Goal: Check status: Check status

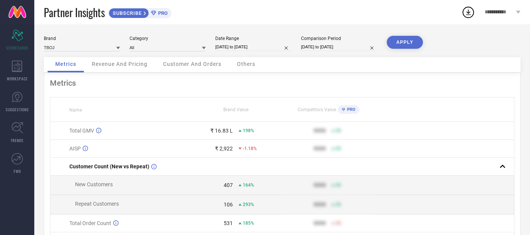
click at [103, 62] on span "Revenue And Pricing" at bounding box center [120, 64] width 56 height 6
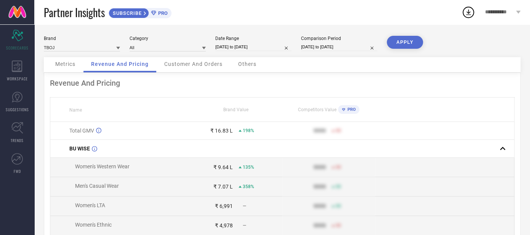
click at [244, 45] on input "[DATE] to [DATE]" at bounding box center [253, 47] width 76 height 8
select select "8"
select select "2025"
select select "9"
select select "2025"
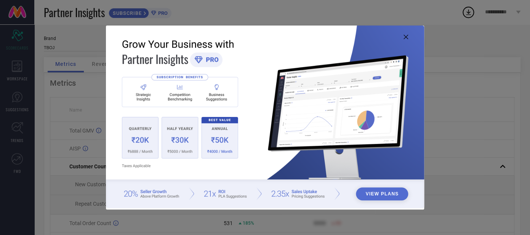
click at [407, 38] on icon at bounding box center [405, 37] width 5 height 5
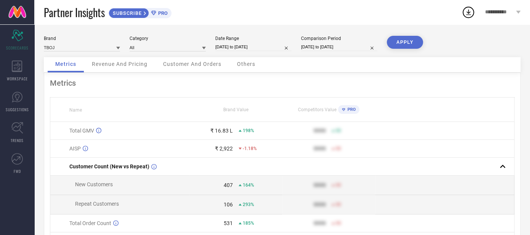
click at [226, 46] on input "[DATE] to [DATE]" at bounding box center [253, 47] width 76 height 8
select select "8"
select select "2025"
select select "9"
select select "2025"
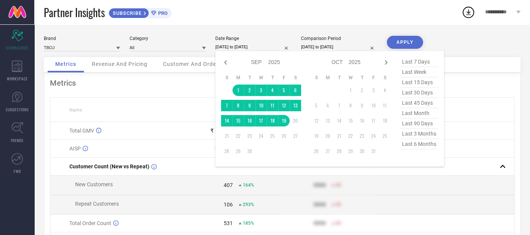
click at [188, 97] on div "Metrics Name Brand Value Competitors Value PRO Total GMV ₹ 16.83 L 198% 9999 50…" at bounding box center [282, 189] width 476 height 233
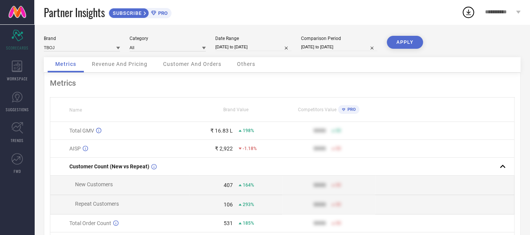
click at [132, 68] on div "Revenue And Pricing" at bounding box center [119, 64] width 71 height 15
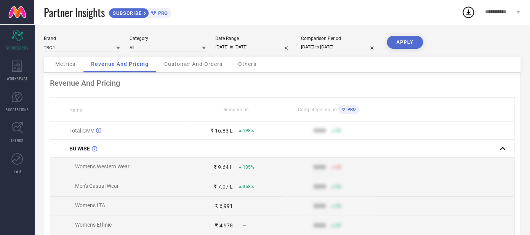
click at [65, 69] on div "Metrics" at bounding box center [65, 64] width 35 height 15
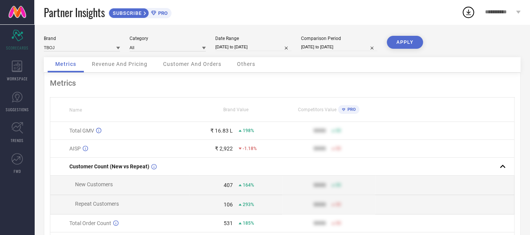
click at [104, 63] on span "Revenue And Pricing" at bounding box center [120, 64] width 56 height 6
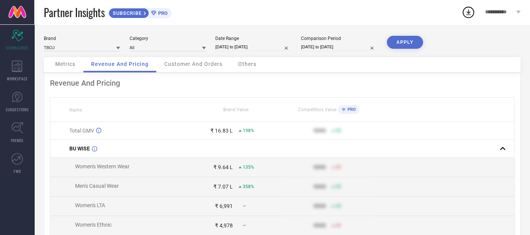
click at [63, 60] on div "Metrics" at bounding box center [65, 64] width 35 height 15
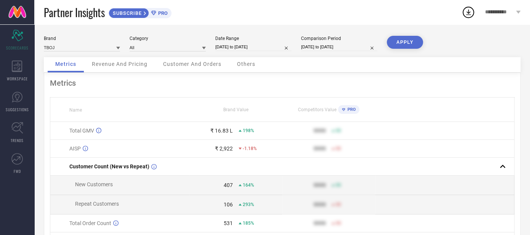
click at [129, 63] on span "Revenue And Pricing" at bounding box center [120, 64] width 56 height 6
